Goal: Communication & Community: Ask a question

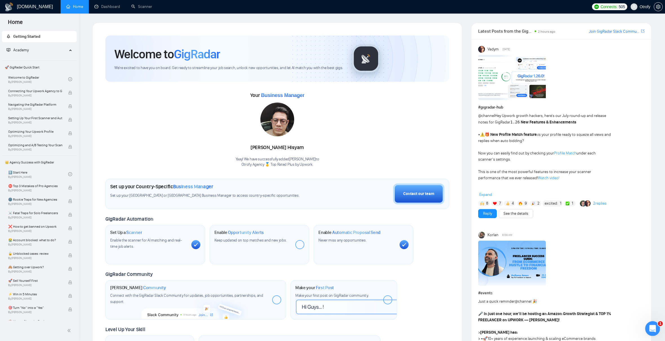
click at [655, 330] on icon "Open Intercom Messenger" at bounding box center [652, 327] width 9 height 9
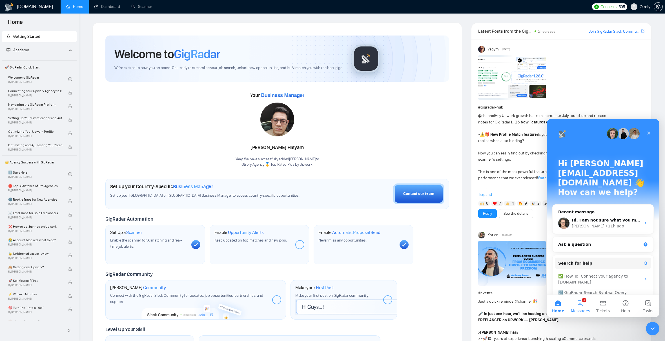
click at [579, 303] on button "1 Messages" at bounding box center [581, 306] width 23 height 23
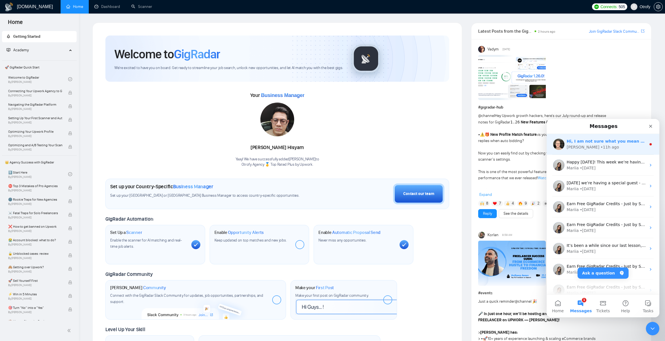
click at [596, 143] on span "Hi, I am not sure what you mean by an exclusive plan. Can you please elaborate?" at bounding box center [657, 141] width 181 height 5
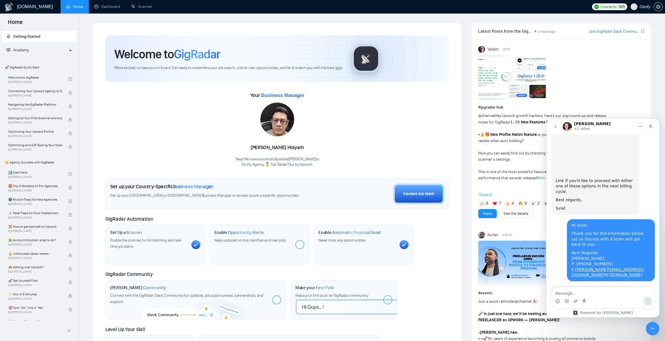
scroll to position [1171, 0]
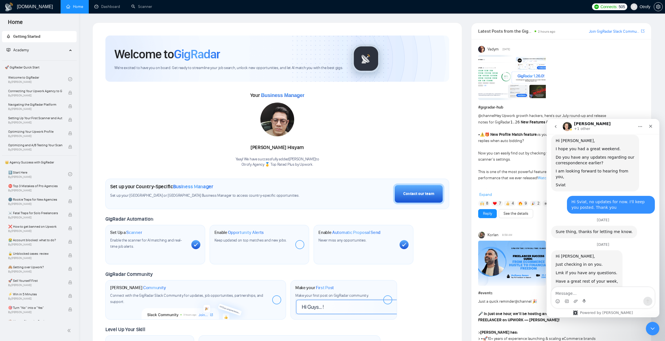
drag, startPoint x: 571, startPoint y: 262, endPoint x: 590, endPoint y: 266, distance: 18.7
drag, startPoint x: 574, startPoint y: 277, endPoint x: 598, endPoint y: 276, distance: 24.5
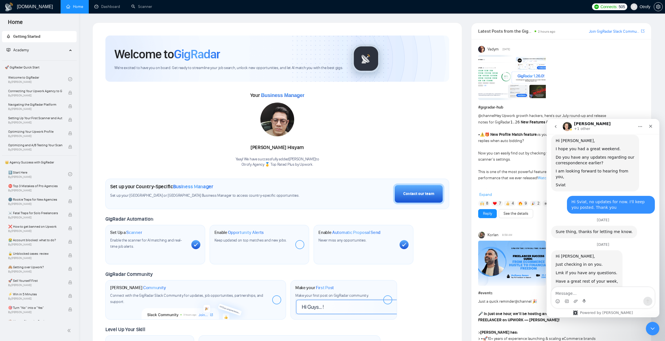
click at [587, 294] on textarea "Message…" at bounding box center [603, 292] width 103 height 10
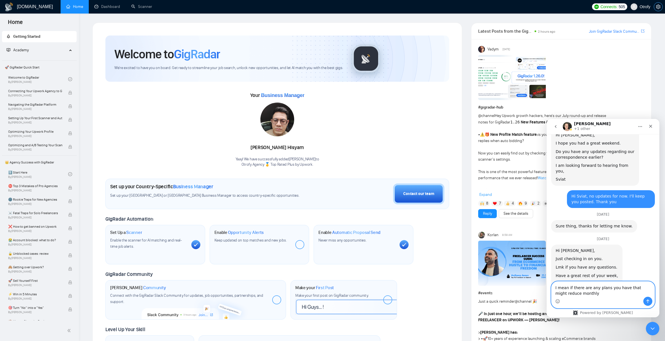
type textarea "I mean if there are any plans you have that might reduce monthly"
click at [661, 7] on icon "setting" at bounding box center [658, 7] width 5 height 5
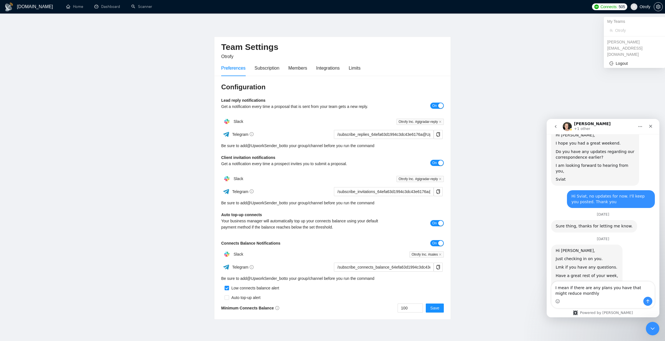
click at [645, 7] on span "Otrofy" at bounding box center [645, 7] width 11 height 0
click at [660, 8] on icon "setting" at bounding box center [658, 7] width 4 height 5
click at [145, 7] on link "Scanner" at bounding box center [141, 6] width 21 height 5
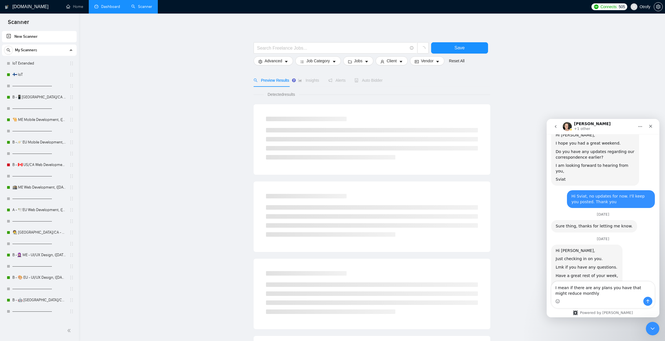
click at [107, 7] on link "Dashboard" at bounding box center [107, 6] width 26 height 5
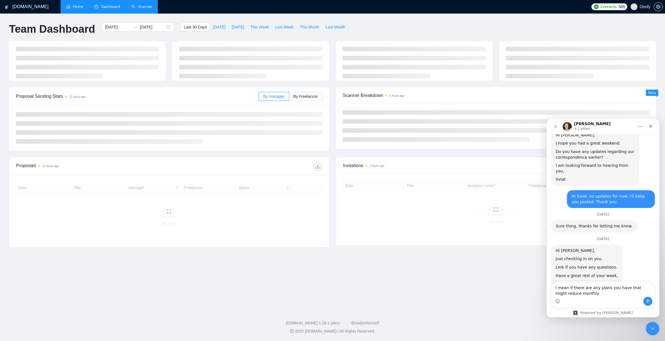
click at [73, 7] on link "Home" at bounding box center [74, 6] width 17 height 5
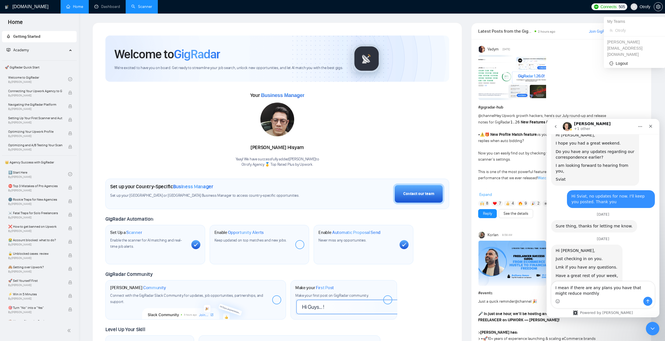
click at [649, 7] on span "Otrofy" at bounding box center [645, 7] width 11 height 0
click at [658, 6] on icon "setting" at bounding box center [658, 7] width 4 height 5
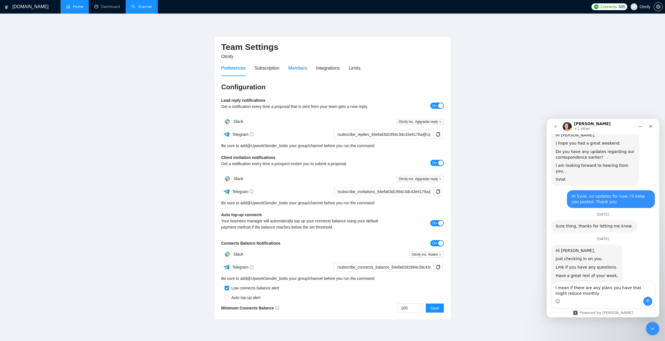
click at [295, 69] on div "Members" at bounding box center [297, 68] width 19 height 7
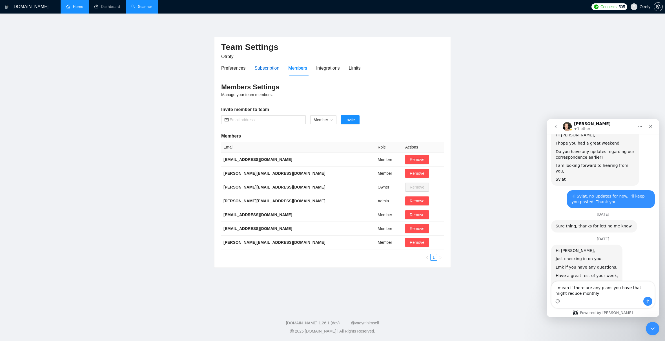
click at [277, 69] on div "Subscription" at bounding box center [267, 68] width 25 height 7
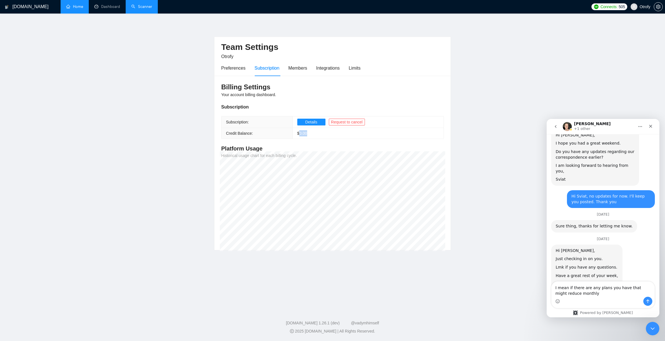
drag, startPoint x: 300, startPoint y: 134, endPoint x: 311, endPoint y: 134, distance: 11.6
click at [311, 134] on td "$ 0.00" at bounding box center [368, 133] width 151 height 11
click at [313, 123] on span "Details" at bounding box center [311, 122] width 12 height 6
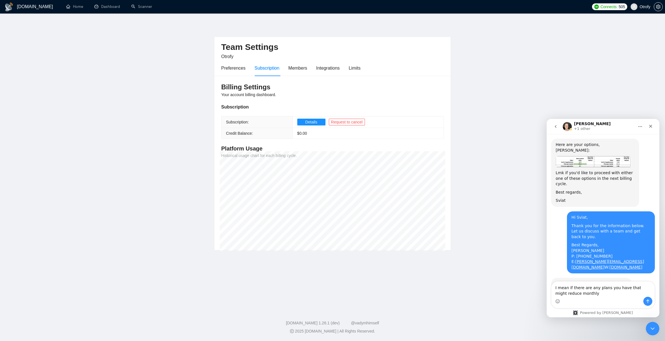
scroll to position [1176, 0]
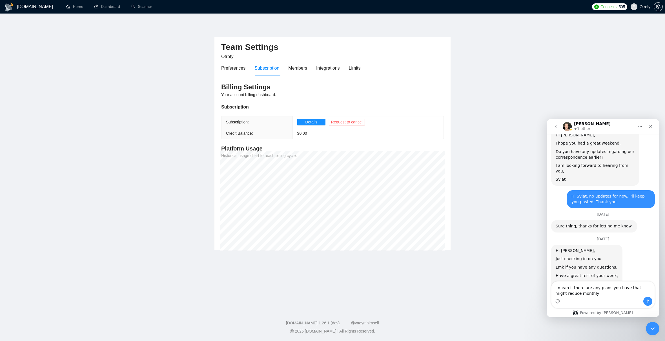
click at [573, 291] on textarea "I mean if there are any plans you have that might reduce monthly" at bounding box center [603, 289] width 103 height 15
click at [585, 293] on textarea "I mean if there are any plans you have that might reduce monthly" at bounding box center [603, 289] width 103 height 15
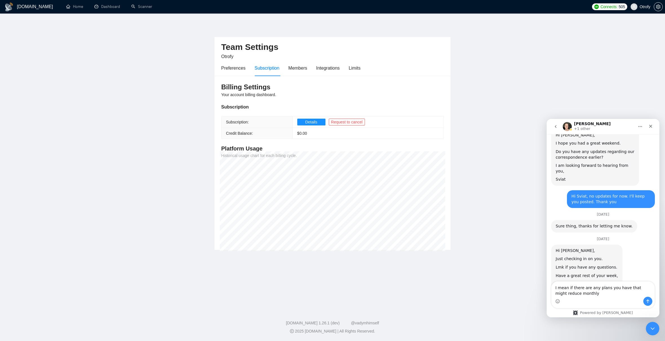
click at [592, 294] on textarea "I mean if there are any plans you have that might reduce monthly" at bounding box center [603, 289] width 103 height 15
drag, startPoint x: 593, startPoint y: 294, endPoint x: 555, endPoint y: 289, distance: 38.4
click at [555, 289] on textarea "I mean if there are any plans you have that might reduce monthly" at bounding box center [603, 289] width 103 height 15
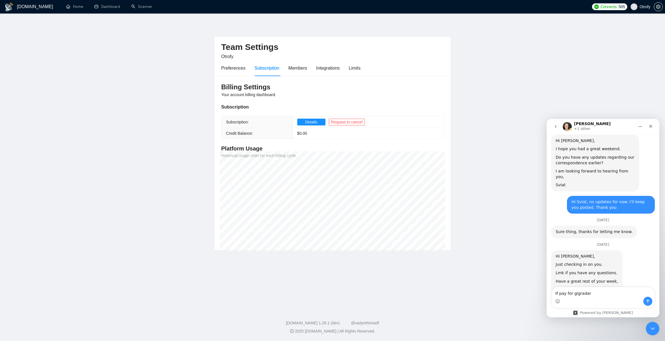
type textarea "If pay for gigradar"
click at [591, 295] on textarea "I mean if you have any 3 months plans that will" at bounding box center [603, 292] width 103 height 10
drag, startPoint x: 591, startPoint y: 295, endPoint x: 1145, endPoint y: 443, distance: 573.0
click at [591, 295] on textarea "I mean if you have any 3 months plans that will" at bounding box center [603, 292] width 103 height 10
drag, startPoint x: 594, startPoint y: 294, endPoint x: 614, endPoint y: 293, distance: 19.5
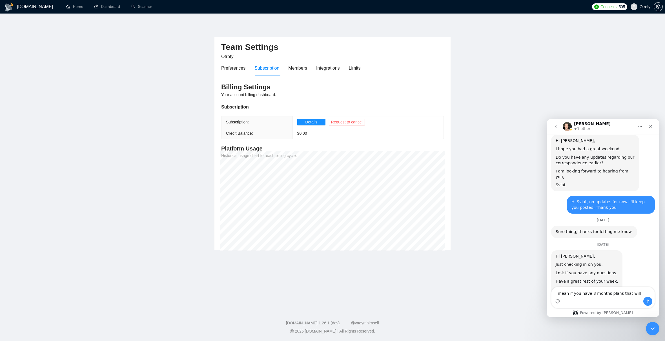
click at [614, 293] on textarea "I mean if you have 3 months plans that will" at bounding box center [603, 292] width 103 height 10
click at [634, 293] on textarea "I mean if you have 3 months plans that will" at bounding box center [603, 292] width 103 height 10
drag, startPoint x: 627, startPoint y: 294, endPoint x: 633, endPoint y: 293, distance: 5.4
click at [633, 293] on textarea "I mean if you have 3 months plans that will" at bounding box center [603, 292] width 103 height 10
click at [634, 293] on textarea "I mean if you have 3 months plans that will" at bounding box center [603, 292] width 103 height 10
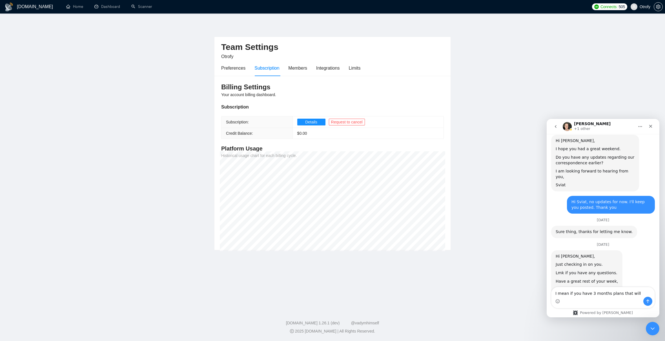
click at [630, 294] on textarea "I mean if you have 3 months plans that will" at bounding box center [603, 292] width 103 height 10
type textarea "I was wondering if you could provide me pricing plans"
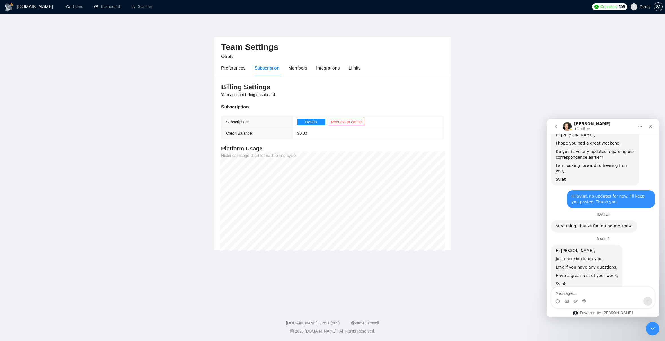
scroll to position [1193, 0]
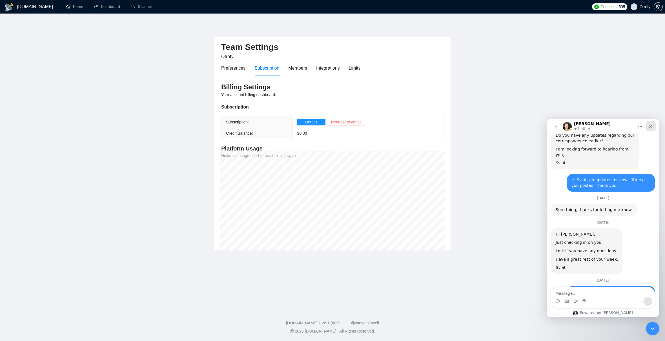
click at [650, 125] on icon "Close" at bounding box center [651, 126] width 3 height 3
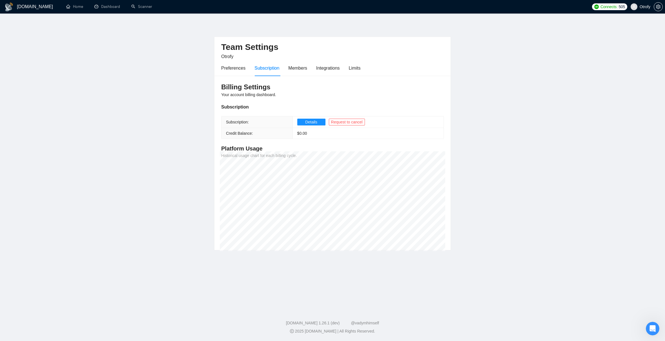
scroll to position [0, 0]
drag, startPoint x: 227, startPoint y: 122, endPoint x: 254, endPoint y: 122, distance: 26.8
click at [254, 122] on th "Subscription:" at bounding box center [257, 122] width 71 height 12
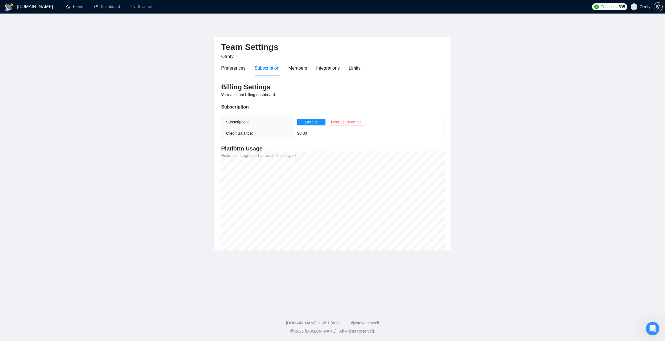
click at [253, 122] on th "Subscription:" at bounding box center [257, 122] width 71 height 12
drag, startPoint x: 252, startPoint y: 123, endPoint x: 226, endPoint y: 123, distance: 25.4
click at [226, 123] on th "Subscription:" at bounding box center [257, 122] width 71 height 12
click at [649, 327] on div "Open Intercom Messenger" at bounding box center [652, 328] width 19 height 19
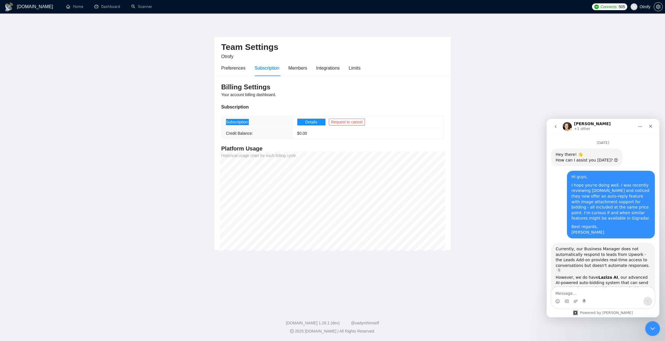
scroll to position [1193, 0]
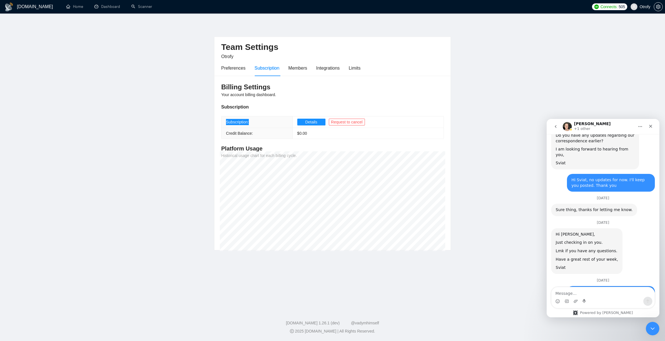
click at [570, 292] on textarea "Message…" at bounding box center [603, 292] width 103 height 10
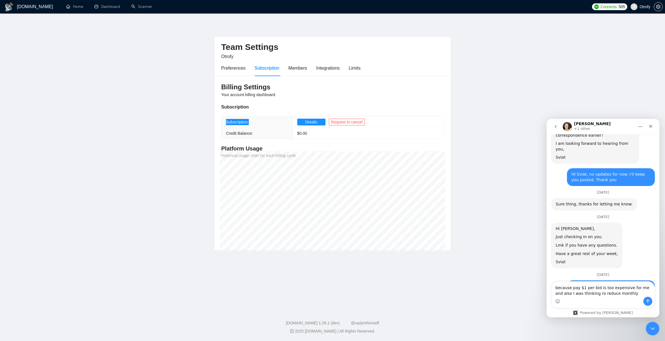
click at [595, 293] on textarea "because pay $1 per bid is too expensive for me and also I was thinking ro reduc…" at bounding box center [603, 289] width 103 height 15
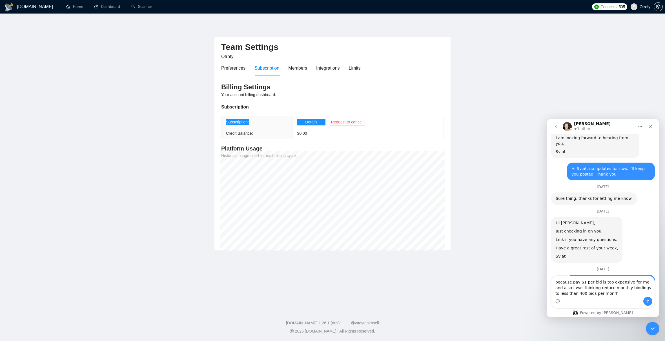
click at [568, 294] on textarea "because pay $1 per bid is too expensive for me and also I was thinking reduce m…" at bounding box center [603, 286] width 103 height 21
click at [580, 282] on textarea "because pay $1 per bid is too expensive for me and also I was thinking reduce m…" at bounding box center [603, 286] width 103 height 21
drag, startPoint x: 608, startPoint y: 282, endPoint x: 643, endPoint y: 283, distance: 35.5
click at [643, 283] on textarea "because $1 per bid is too expensive for me and also I was thinking reduce month…" at bounding box center [603, 286] width 103 height 21
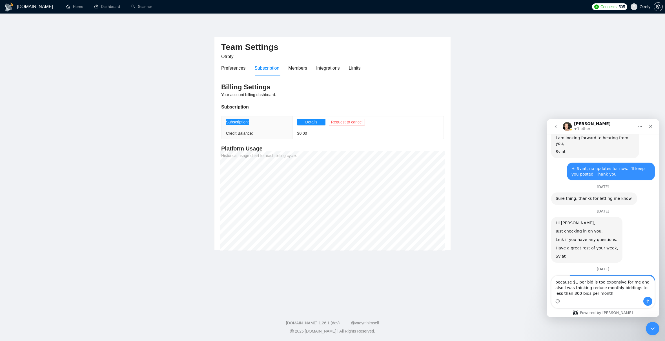
click at [643, 283] on textarea "because $1 per bid is too expensive for me and also I was thinking reduce month…" at bounding box center [603, 286] width 103 height 21
click at [634, 283] on textarea "because $1 per bid is too expensive for me and also I was thinking reduce month…" at bounding box center [603, 286] width 103 height 21
type textarea "because $1 per bid is too expensive for me. Also, I was thinking to reduce amou…"
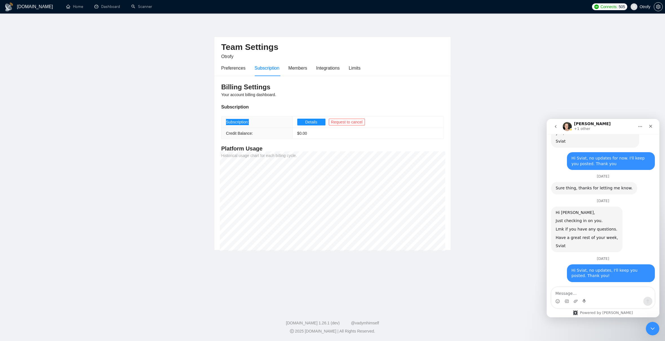
scroll to position [1216, 0]
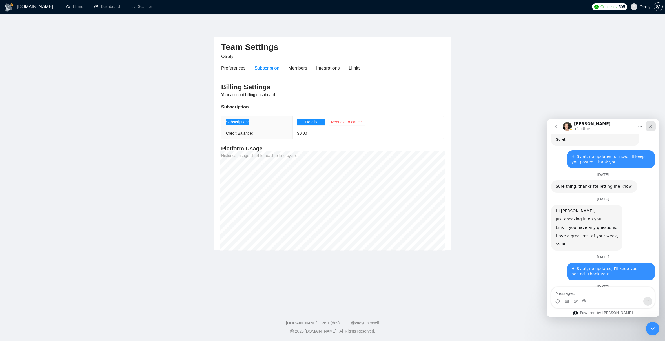
drag, startPoint x: 653, startPoint y: 128, endPoint x: 1199, endPoint y: 248, distance: 559.1
click at [653, 128] on icon "Close" at bounding box center [651, 126] width 5 height 5
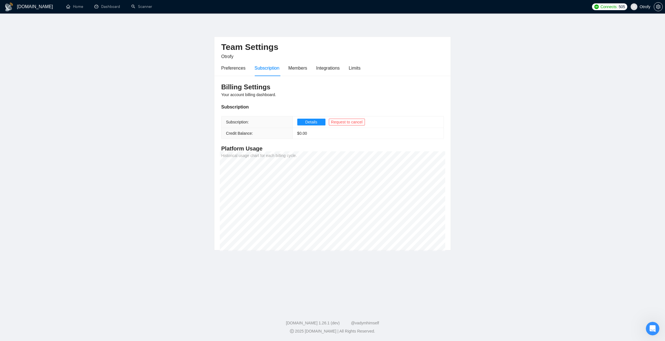
click at [161, 142] on main "Team Settings Otrofy Preferences Subscription Members Integrations Limits Billi…" at bounding box center [332, 160] width 647 height 275
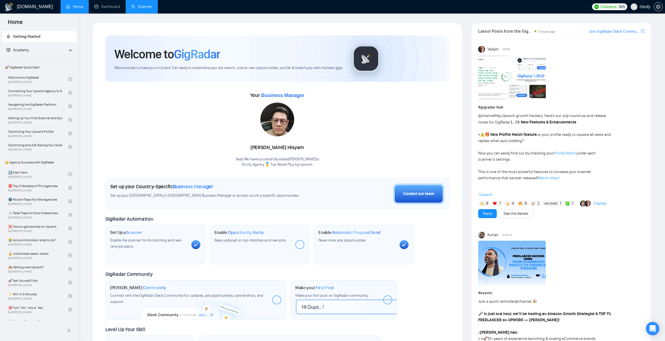
click at [150, 9] on link "Scanner" at bounding box center [141, 6] width 21 height 5
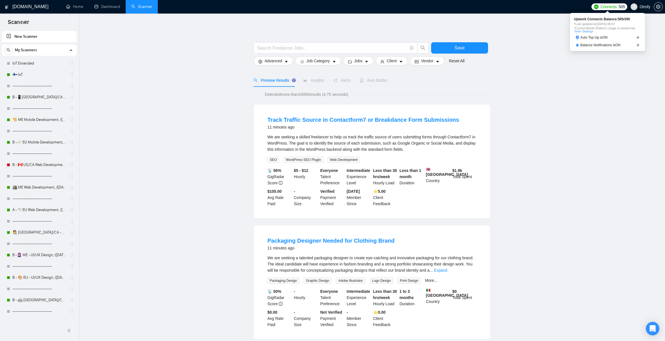
click at [616, 9] on span "Connects:" at bounding box center [609, 7] width 17 height 6
click at [648, 328] on div "Open Intercom Messenger" at bounding box center [653, 328] width 15 height 15
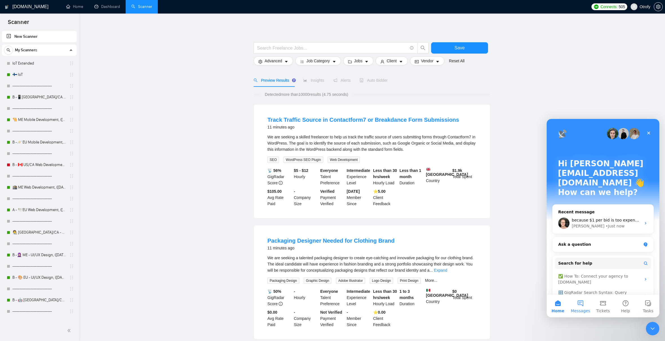
click at [580, 308] on button "Messages" at bounding box center [581, 306] width 23 height 23
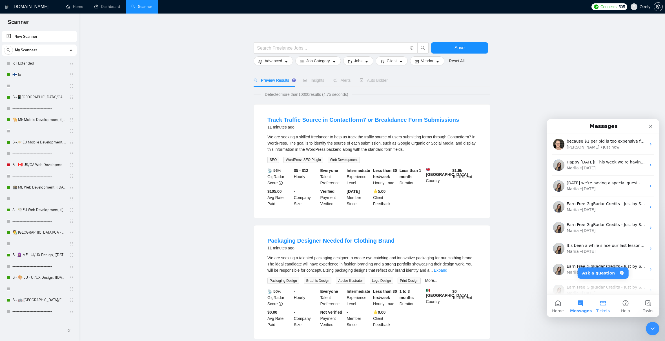
click at [601, 309] on span "Tickets" at bounding box center [604, 311] width 14 height 4
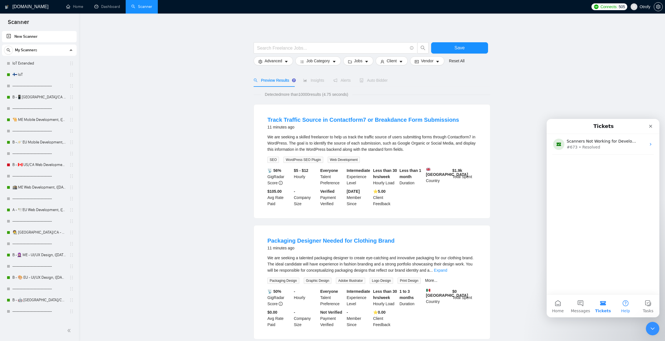
click at [625, 308] on button "Help" at bounding box center [626, 306] width 23 height 23
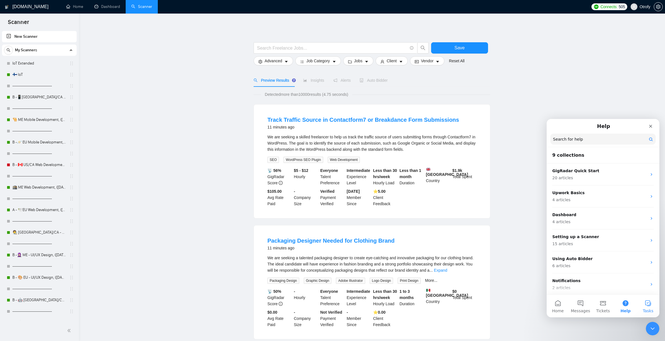
click at [650, 307] on button "Tasks" at bounding box center [648, 306] width 23 height 23
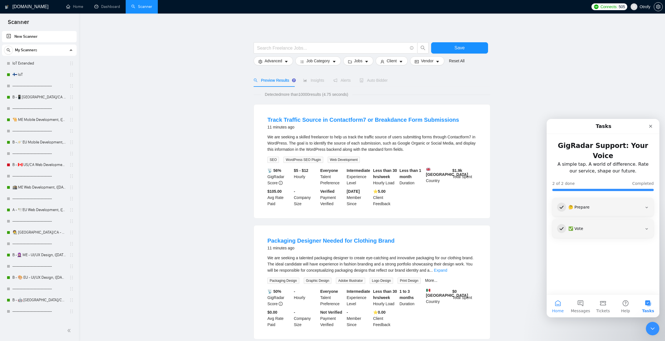
click at [556, 314] on button "Home" at bounding box center [558, 306] width 23 height 23
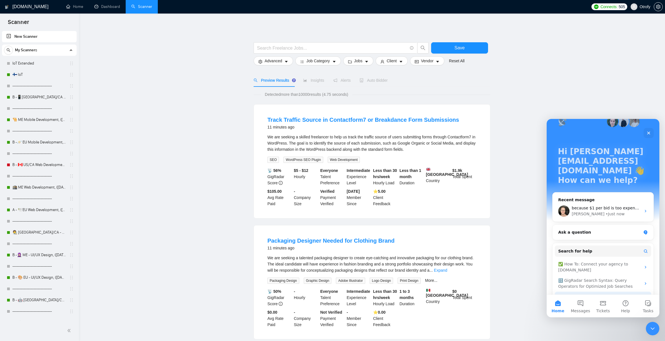
scroll to position [16, 0]
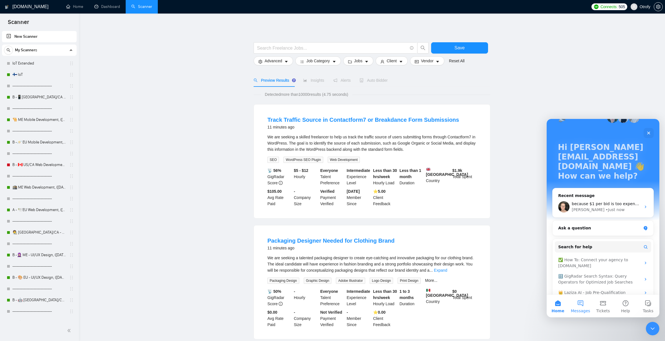
click at [581, 305] on button "Messages" at bounding box center [581, 306] width 23 height 23
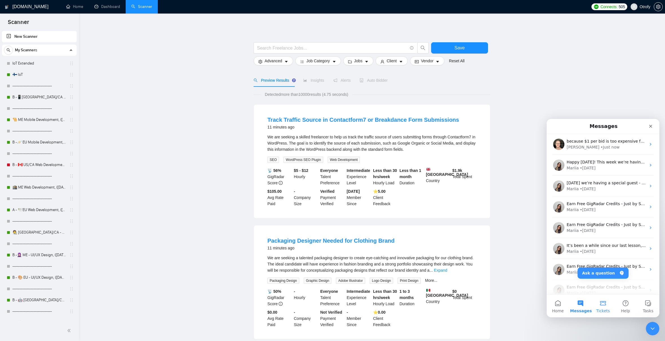
click at [598, 307] on button "Tickets" at bounding box center [603, 306] width 23 height 23
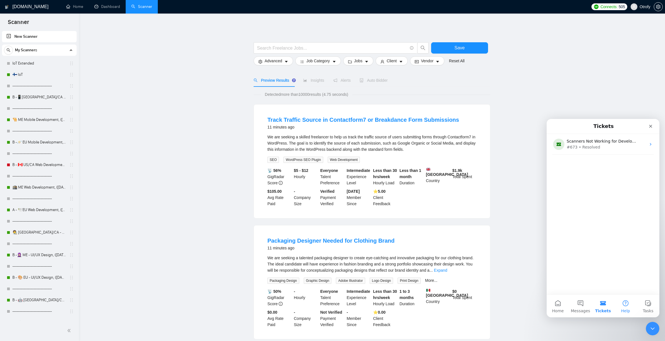
click at [621, 308] on button "Help" at bounding box center [626, 306] width 23 height 23
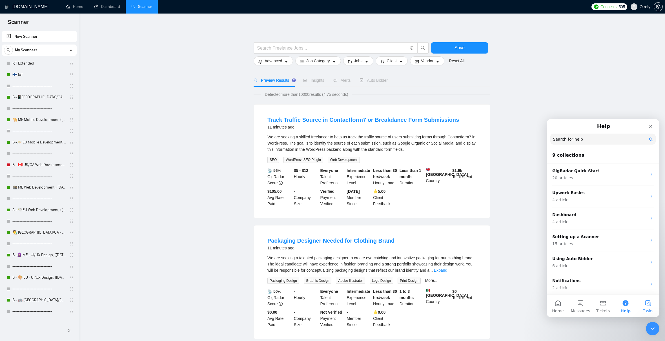
click at [643, 307] on button "Tasks" at bounding box center [648, 306] width 23 height 23
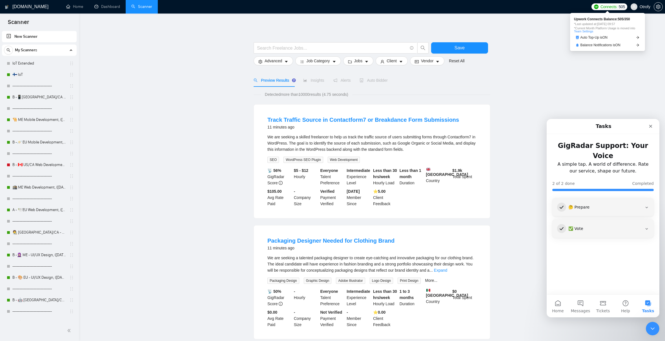
click at [612, 8] on span "Connects:" at bounding box center [609, 7] width 17 height 6
click at [650, 330] on icon "Close Intercom Messenger" at bounding box center [652, 328] width 7 height 7
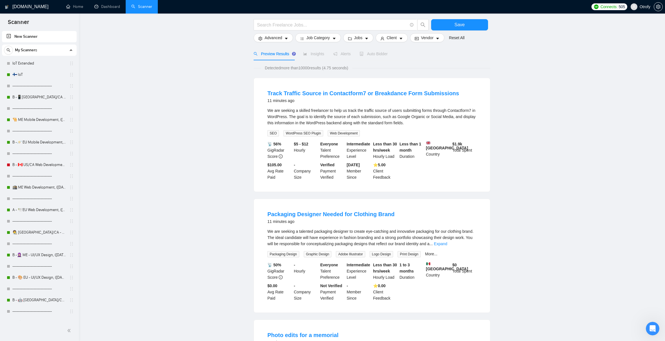
scroll to position [0, 0]
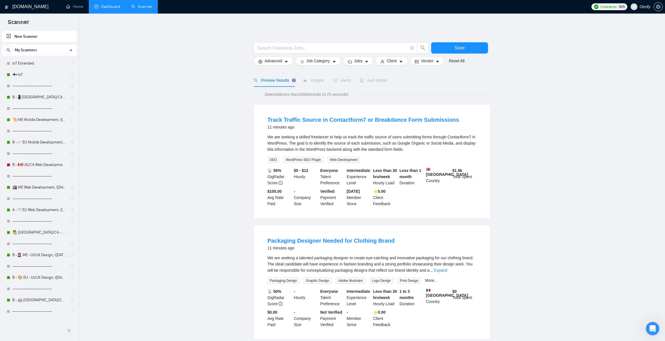
click at [116, 9] on link "Dashboard" at bounding box center [107, 6] width 26 height 5
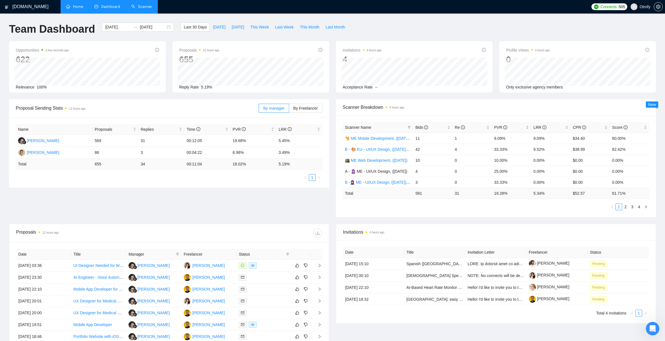
click at [79, 9] on link "Home" at bounding box center [74, 6] width 17 height 5
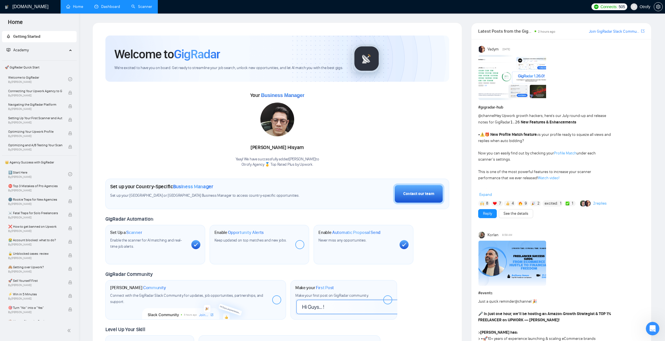
click at [151, 6] on link "Scanner" at bounding box center [141, 6] width 21 height 5
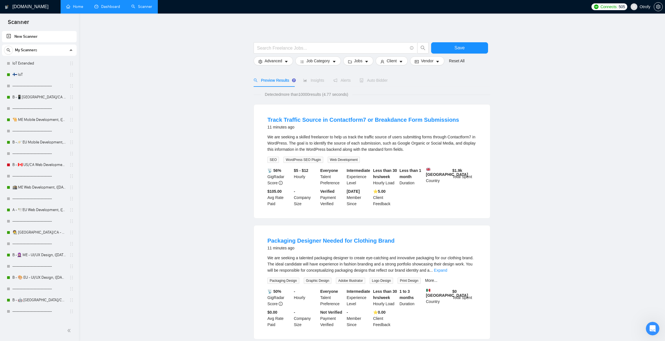
click at [116, 7] on link "Dashboard" at bounding box center [107, 6] width 26 height 5
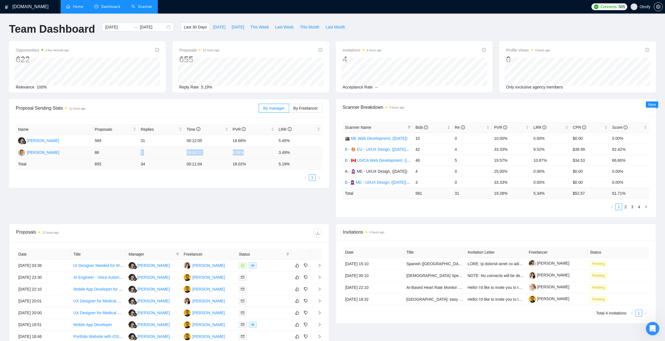
drag, startPoint x: 141, startPoint y: 153, endPoint x: 252, endPoint y: 153, distance: 110.5
click at [252, 153] on tr "Marianna Pleshko 86 3 00:04:22 6.98% 3.49%" at bounding box center [169, 153] width 307 height 12
click at [252, 153] on td "6.98%" at bounding box center [254, 153] width 46 height 12
click at [213, 28] on span "[DATE]" at bounding box center [219, 27] width 12 height 6
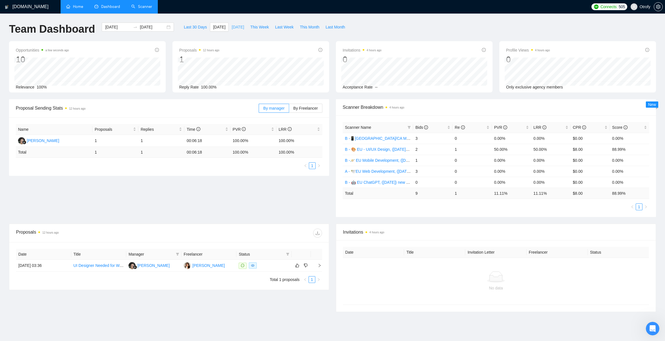
click at [238, 28] on span "[DATE]" at bounding box center [238, 27] width 12 height 6
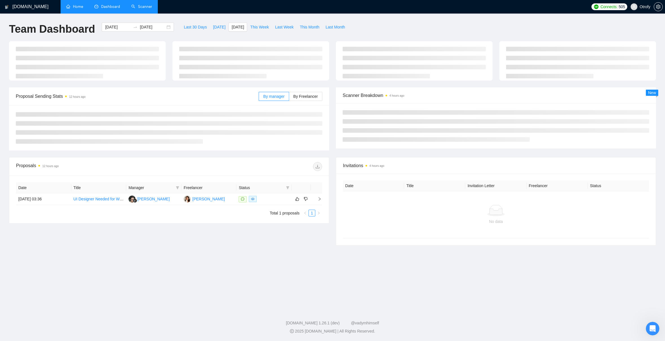
type input "2025-09-24"
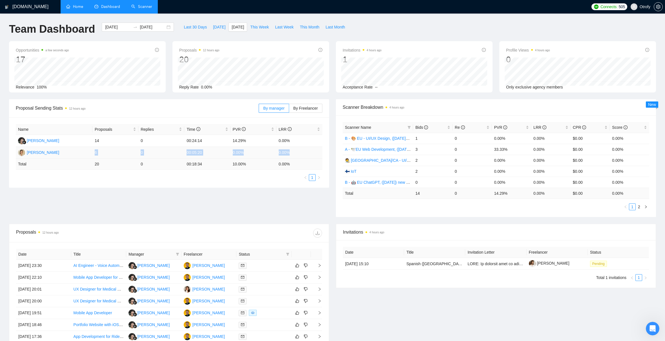
drag, startPoint x: 95, startPoint y: 152, endPoint x: 291, endPoint y: 152, distance: 196.2
click at [291, 152] on tr "Marianna Pleshko 6 0 00:05:20 0.00% 0.00%" at bounding box center [169, 153] width 307 height 12
click at [291, 152] on td "0.00%" at bounding box center [300, 153] width 46 height 12
click at [213, 28] on span "[DATE]" at bounding box center [219, 27] width 12 height 6
type input "[DATE]"
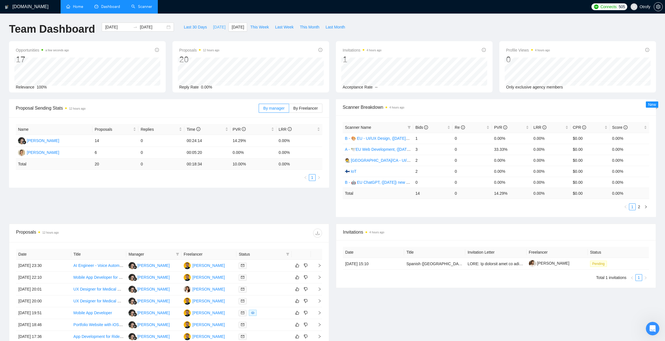
type input "[DATE]"
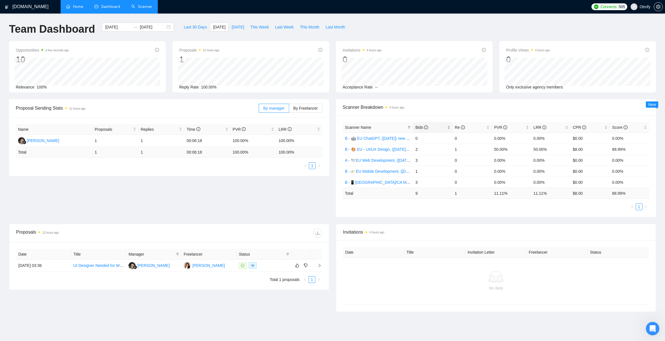
click at [447, 129] on div "Bids" at bounding box center [433, 127] width 35 height 6
click at [447, 128] on div "Bids" at bounding box center [433, 127] width 35 height 6
click at [87, 168] on ul "1" at bounding box center [169, 165] width 307 height 7
click at [194, 176] on div "Proposal Sending Stats 12 hours ago By manager By Freelancer Name Proposals Rep…" at bounding box center [333, 161] width 654 height 125
click at [194, 30] on span "Last 30 Days" at bounding box center [195, 27] width 23 height 6
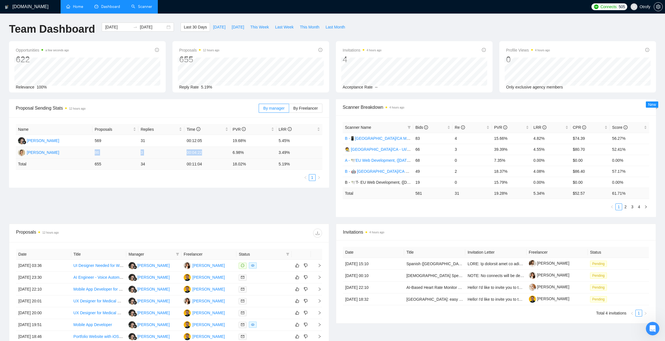
drag, startPoint x: 96, startPoint y: 152, endPoint x: 224, endPoint y: 154, distance: 127.5
click at [224, 154] on tr "Marianna Pleshko 86 3 00:04:22 6.98% 3.49%" at bounding box center [169, 153] width 307 height 12
click at [224, 154] on td "00:04:22" at bounding box center [207, 153] width 46 height 12
click at [270, 28] on button "This Week" at bounding box center [259, 27] width 25 height 9
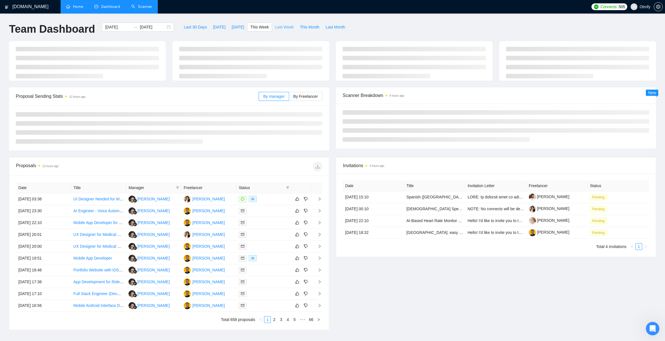
type input "2025-09-22"
type input "2025-09-28"
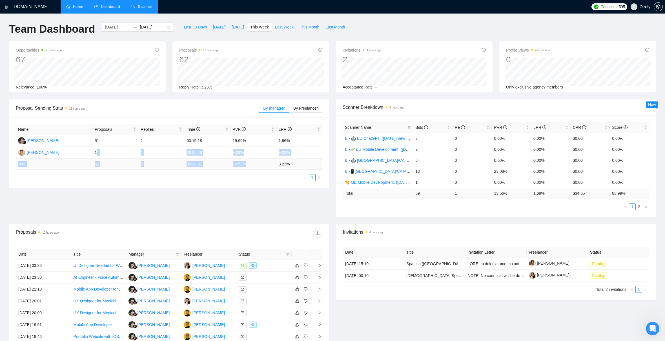
drag, startPoint x: 96, startPoint y: 152, endPoint x: 272, endPoint y: 168, distance: 176.4
click at [272, 168] on table "Name Proposals Replies Time PVR LRR Delly Faizal Hisyam 51 1 00:15:18 15.69% 1.…" at bounding box center [169, 147] width 307 height 46
click at [272, 168] on td "14.52 %" at bounding box center [254, 164] width 46 height 11
drag, startPoint x: 233, startPoint y: 152, endPoint x: 293, endPoint y: 153, distance: 60.6
click at [293, 153] on tr "Marianna Pleshko 11 1 00:05:16 9.09% 9.09%" at bounding box center [169, 153] width 307 height 12
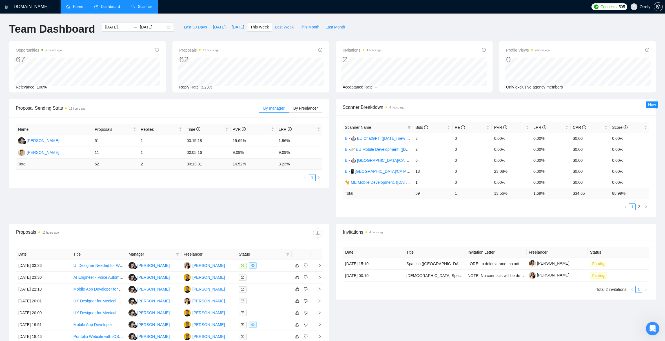
click at [256, 173] on div "Name Proposals Replies Time PVR LRR Delly Faizal Hisyam 51 1 00:15:18 15.69% 1.…" at bounding box center [169, 152] width 307 height 57
click at [283, 26] on span "Last Week" at bounding box center [284, 27] width 19 height 6
type input "2025-09-15"
type input "2025-09-21"
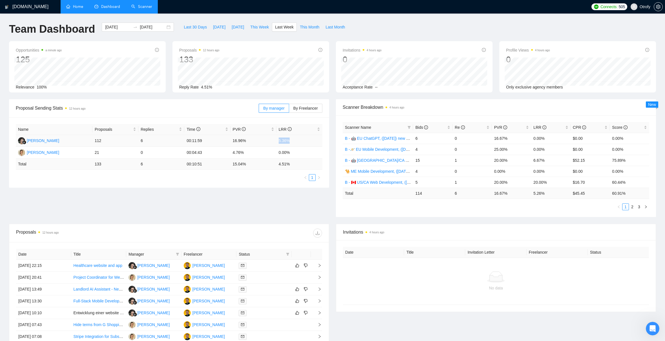
drag, startPoint x: 279, startPoint y: 141, endPoint x: 296, endPoint y: 141, distance: 16.6
click at [296, 141] on td "5.36%" at bounding box center [300, 141] width 46 height 12
click at [269, 178] on ul "1" at bounding box center [169, 177] width 307 height 7
click at [198, 27] on span "Last 30 Days" at bounding box center [195, 27] width 23 height 6
type input "[DATE]"
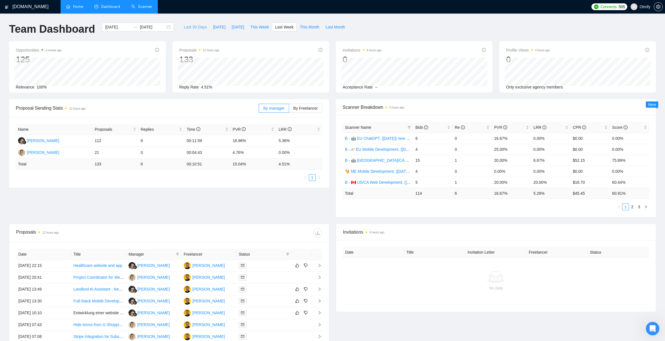
type input "[DATE]"
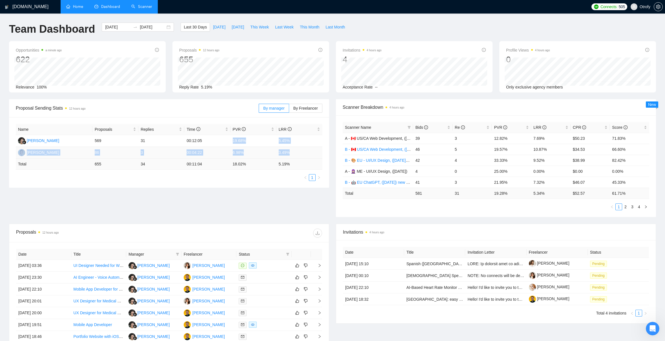
drag, startPoint x: 233, startPoint y: 141, endPoint x: 299, endPoint y: 151, distance: 67.3
click at [299, 151] on tbody "Delly Faizal Hisyam 569 31 00:12:05 19.68% 5.45% Marianna Pleshko 86 3 00:04:22…" at bounding box center [169, 147] width 307 height 24
click at [280, 196] on div "Proposal Sending Stats 12 hours ago By manager By Freelancer Name Proposals Rep…" at bounding box center [333, 161] width 654 height 125
click at [258, 200] on div "Proposal Sending Stats 12 hours ago By manager By Freelancer Name Proposals Rep…" at bounding box center [333, 161] width 654 height 125
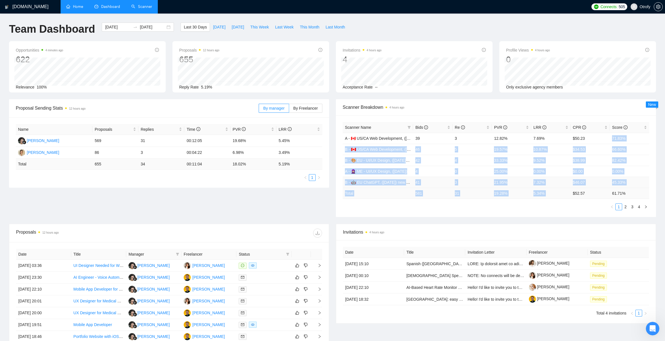
drag, startPoint x: 605, startPoint y: 145, endPoint x: 608, endPoint y: 189, distance: 44.4
click at [608, 189] on table "Scanner Name Bids Re PVR LRR CPR Score A - 🇨🇦 US/CA Web Development, (Aug 8, 20…" at bounding box center [496, 160] width 307 height 77
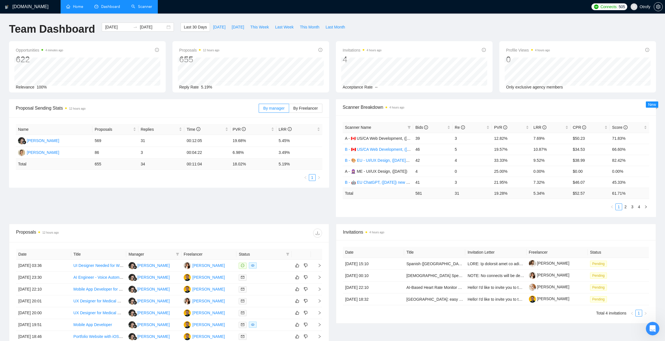
click at [608, 189] on td "$ 52.57" at bounding box center [590, 193] width 39 height 11
click at [248, 199] on div "Proposal Sending Stats 12 hours ago By manager By Freelancer Name Proposals Rep…" at bounding box center [333, 161] width 654 height 125
drag, startPoint x: 279, startPoint y: 141, endPoint x: 296, endPoint y: 141, distance: 16.9
click at [296, 141] on td "5.45%" at bounding box center [300, 141] width 46 height 12
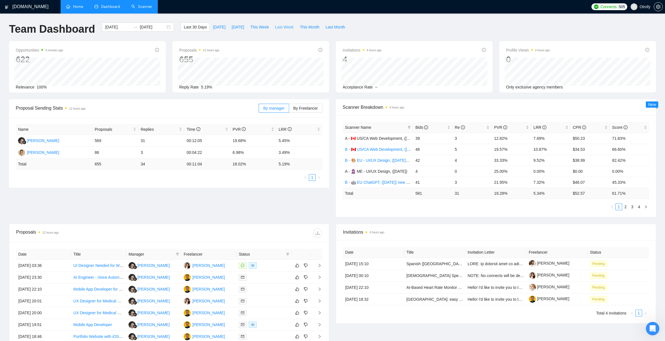
click at [278, 28] on span "Last Week" at bounding box center [284, 27] width 19 height 6
type input "2025-09-15"
type input "2025-09-21"
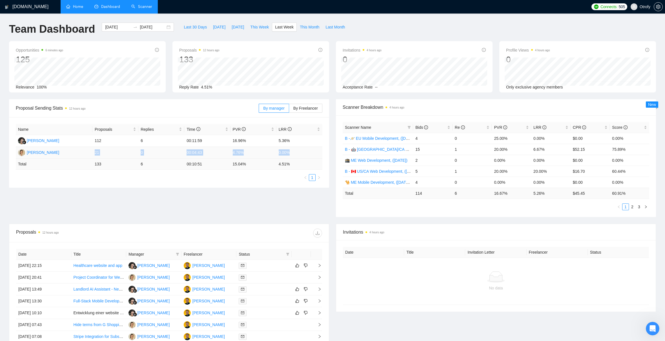
drag, startPoint x: 96, startPoint y: 153, endPoint x: 300, endPoint y: 152, distance: 204.4
click at [300, 152] on tr "Marianna Pleshko 21 0 00:04:43 4.76% 0.00%" at bounding box center [169, 153] width 307 height 12
drag, startPoint x: 278, startPoint y: 139, endPoint x: 292, endPoint y: 141, distance: 14.2
click at [291, 141] on td "5.36%" at bounding box center [300, 141] width 46 height 12
click at [282, 186] on div "Name Proposals Replies Time PVR LRR Delly Faizal Hisyam 112 6 00:11:59 16.96% 5…" at bounding box center [169, 152] width 320 height 70
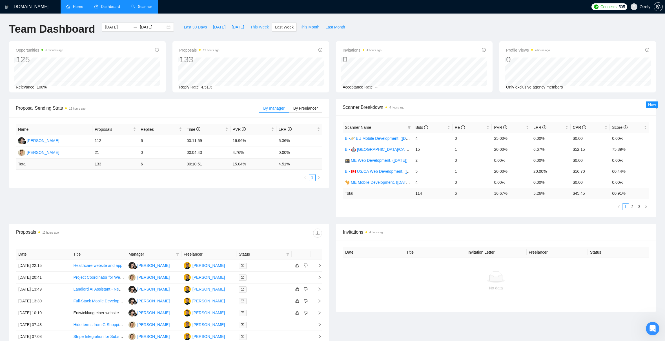
click at [268, 27] on span "This Week" at bounding box center [259, 27] width 19 height 6
type input "2025-09-22"
type input "2025-09-28"
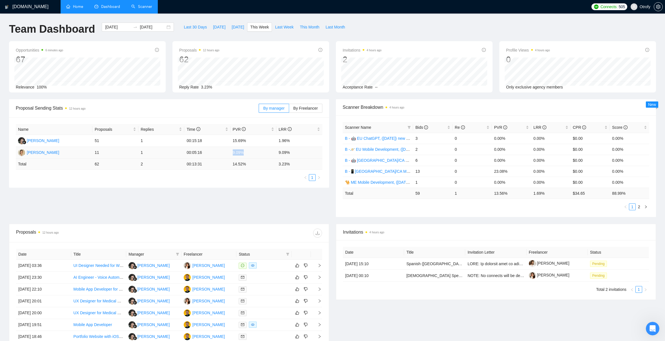
drag, startPoint x: 233, startPoint y: 152, endPoint x: 244, endPoint y: 152, distance: 11.6
click at [244, 152] on td "9.09%" at bounding box center [254, 153] width 46 height 12
drag, startPoint x: 277, startPoint y: 152, endPoint x: 291, endPoint y: 152, distance: 13.8
click at [291, 152] on td "9.09%" at bounding box center [300, 153] width 46 height 12
click at [291, 183] on div "Name Proposals Replies Time PVR LRR Delly Faizal Hisyam 51 1 00:15:18 15.69% 1.…" at bounding box center [169, 152] width 320 height 70
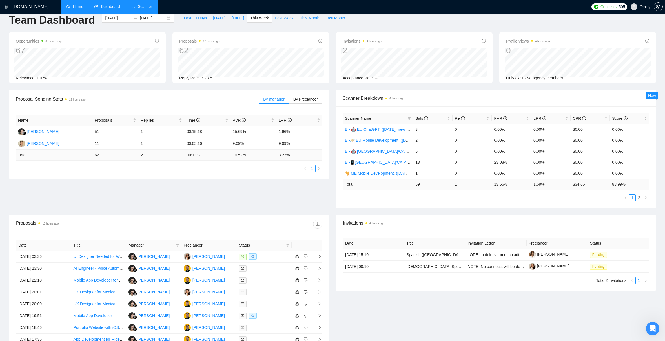
scroll to position [105, 0]
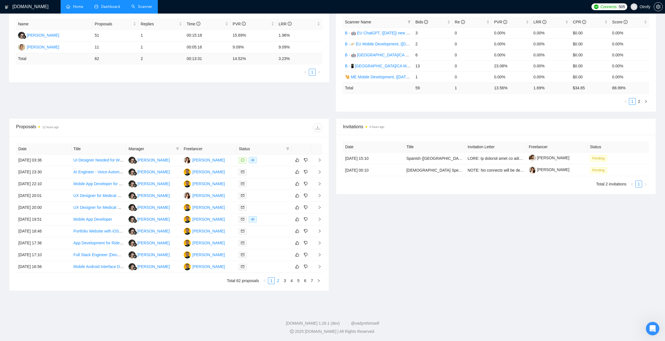
click at [278, 282] on link "2" at bounding box center [278, 281] width 6 height 6
click at [285, 282] on link "3" at bounding box center [285, 281] width 6 height 6
click at [291, 282] on link "4" at bounding box center [292, 281] width 6 height 6
click at [298, 282] on link "5" at bounding box center [298, 281] width 6 height 6
click at [305, 281] on link "6" at bounding box center [305, 281] width 6 height 6
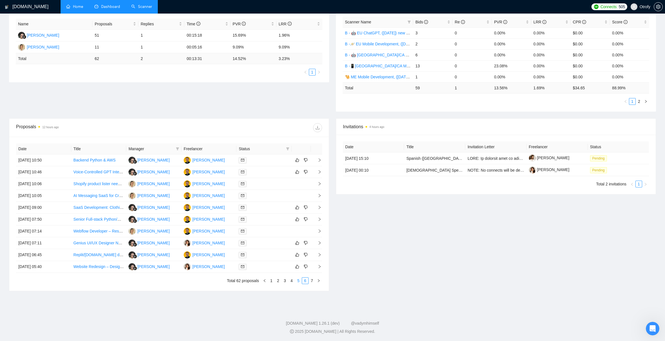
click at [300, 281] on link "5" at bounding box center [298, 281] width 6 height 6
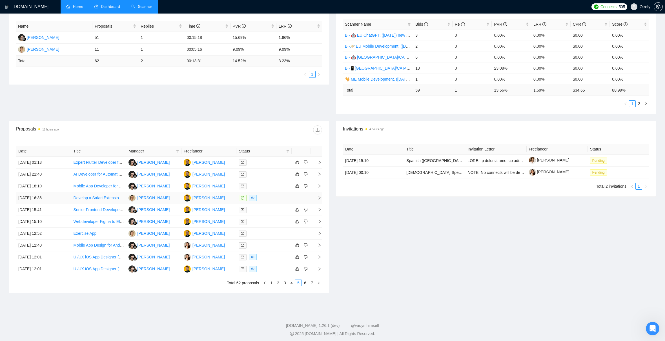
click at [112, 198] on link "Develop a Safari Extension for Proxy Management" at bounding box center [118, 198] width 89 height 5
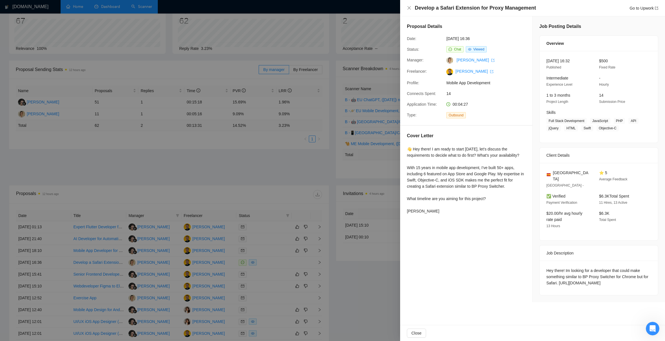
scroll to position [0, 0]
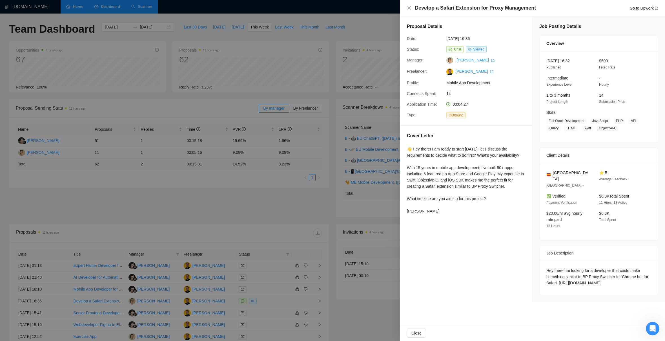
click at [379, 284] on div at bounding box center [332, 170] width 665 height 341
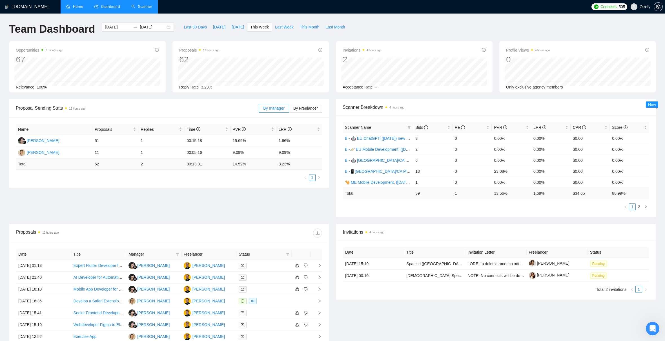
click at [152, 8] on link "Scanner" at bounding box center [141, 6] width 21 height 5
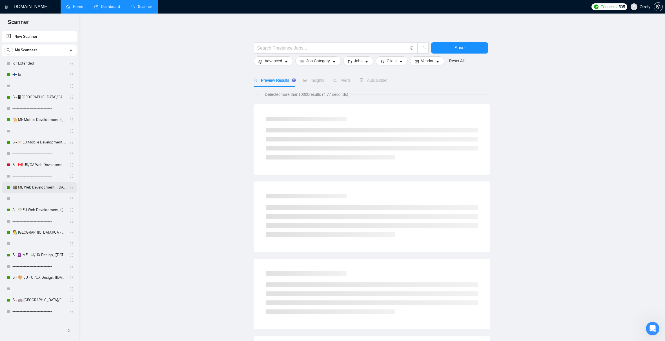
click at [43, 189] on link "🕋 ME Web Development, ([DATE])" at bounding box center [39, 187] width 54 height 11
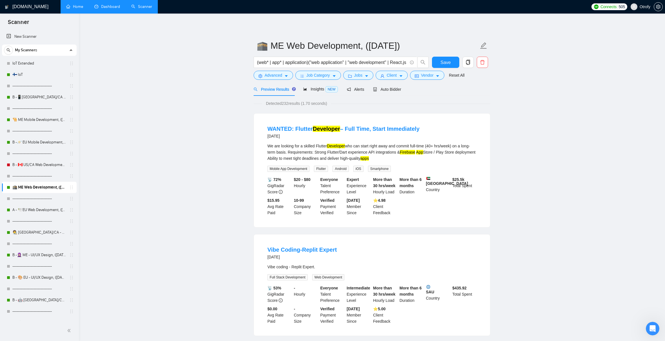
click at [39, 77] on link "🇫🇮 IoT" at bounding box center [39, 74] width 54 height 11
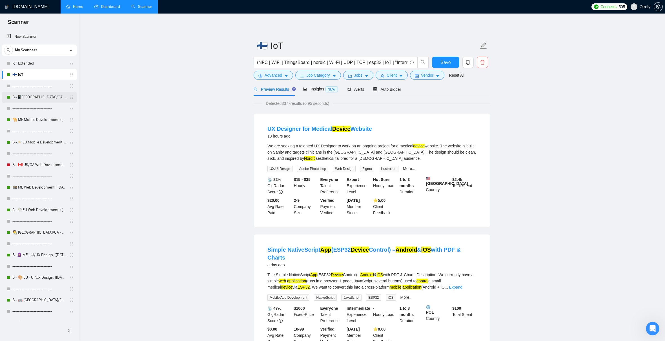
click at [39, 98] on link "B -📱[GEOGRAPHIC_DATA]/CA Mobile Development, ([DATE])" at bounding box center [39, 97] width 54 height 11
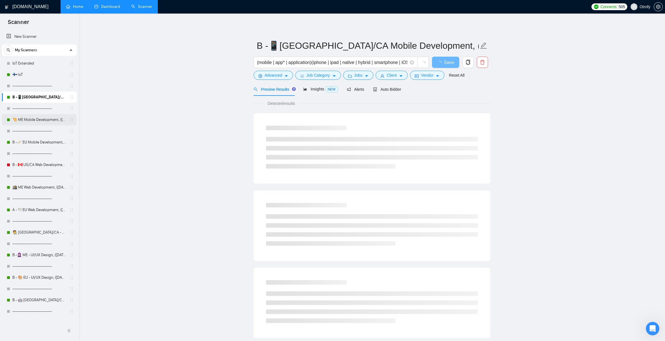
click at [41, 121] on link "🐪 ME Mobile Development, ([DATE])" at bounding box center [39, 119] width 54 height 11
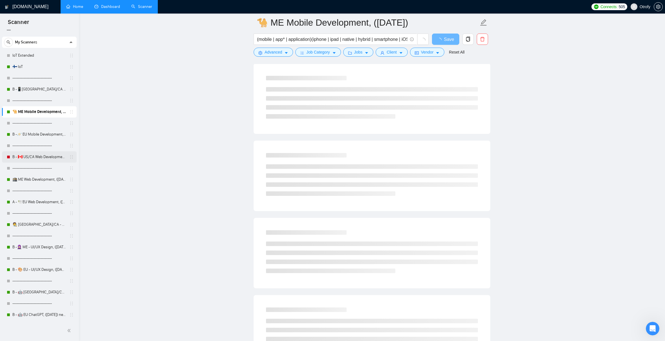
scroll to position [118, 0]
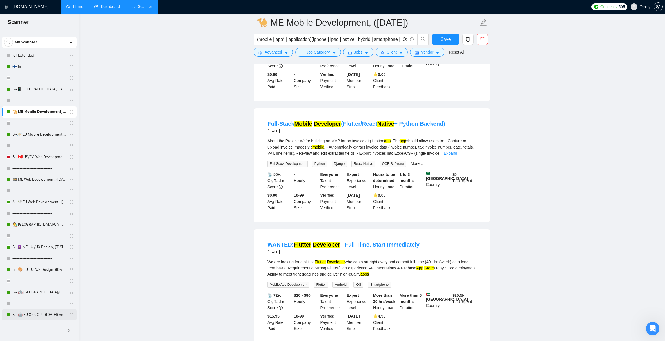
click at [35, 313] on link "B - 🤖 EU ChatGPT, ([DATE]) new text" at bounding box center [39, 314] width 54 height 11
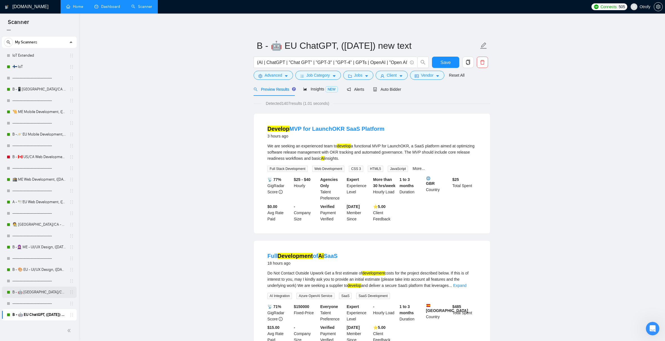
click at [40, 292] on link "B - 🤖 [GEOGRAPHIC_DATA]/CA ChatGPT, ([DATE]) new text" at bounding box center [39, 292] width 54 height 11
